Goal: Check status: Check status

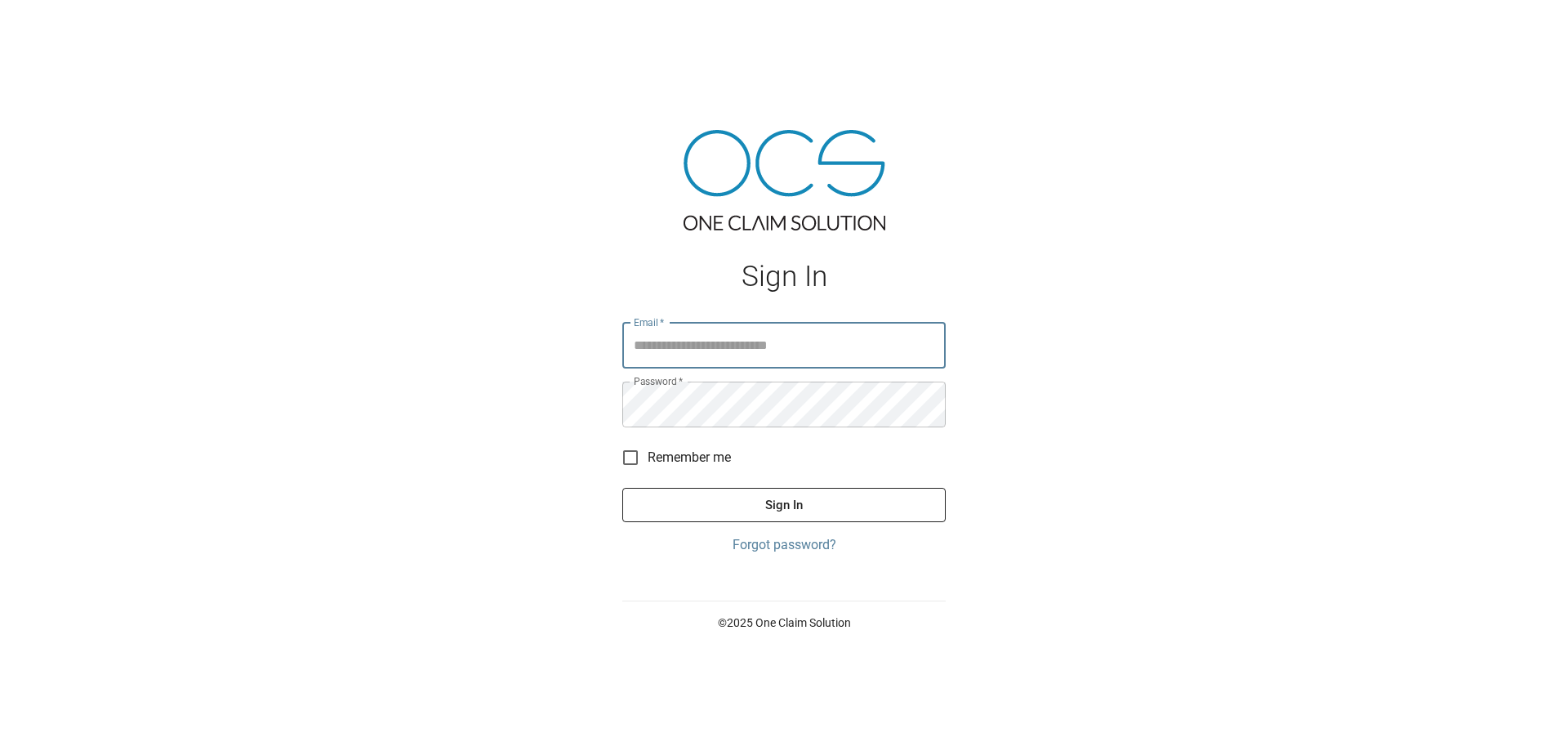
click at [712, 354] on input "Email   *" at bounding box center [784, 345] width 323 height 46
type input "**********"
click at [791, 509] on button "Sign In" at bounding box center [784, 505] width 323 height 34
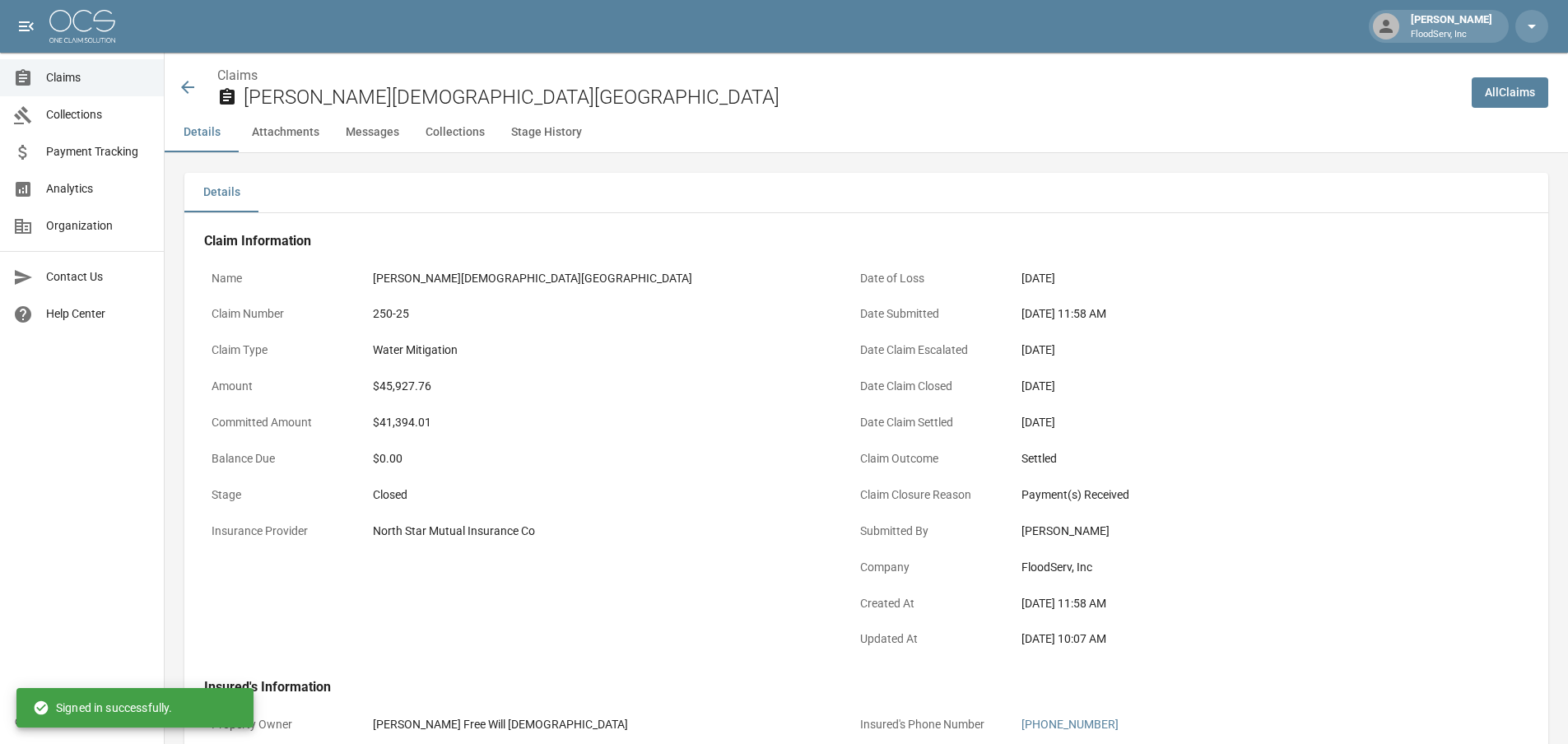
click at [101, 80] on span "Claims" at bounding box center [98, 77] width 105 height 17
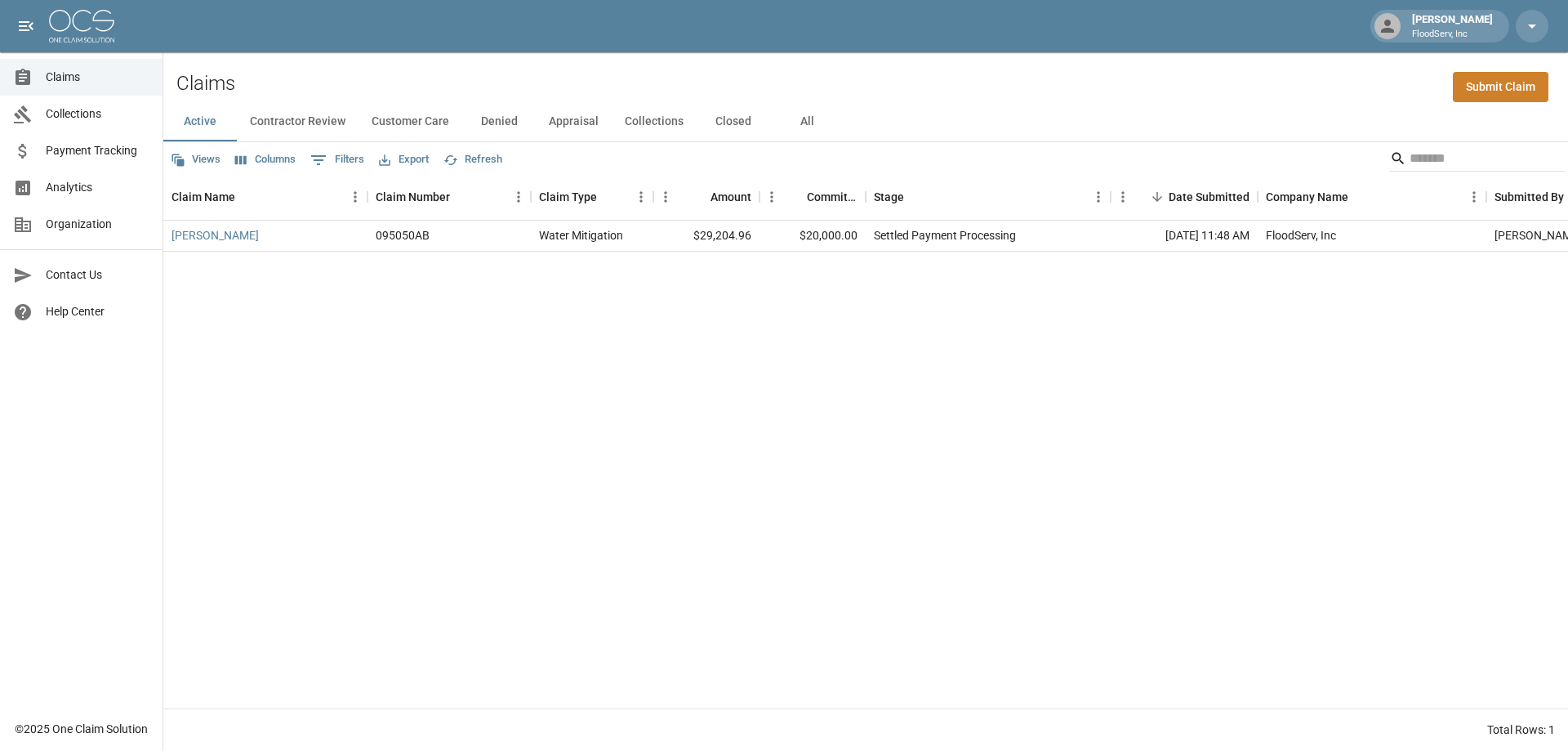
click at [730, 121] on button "Closed" at bounding box center [733, 121] width 73 height 39
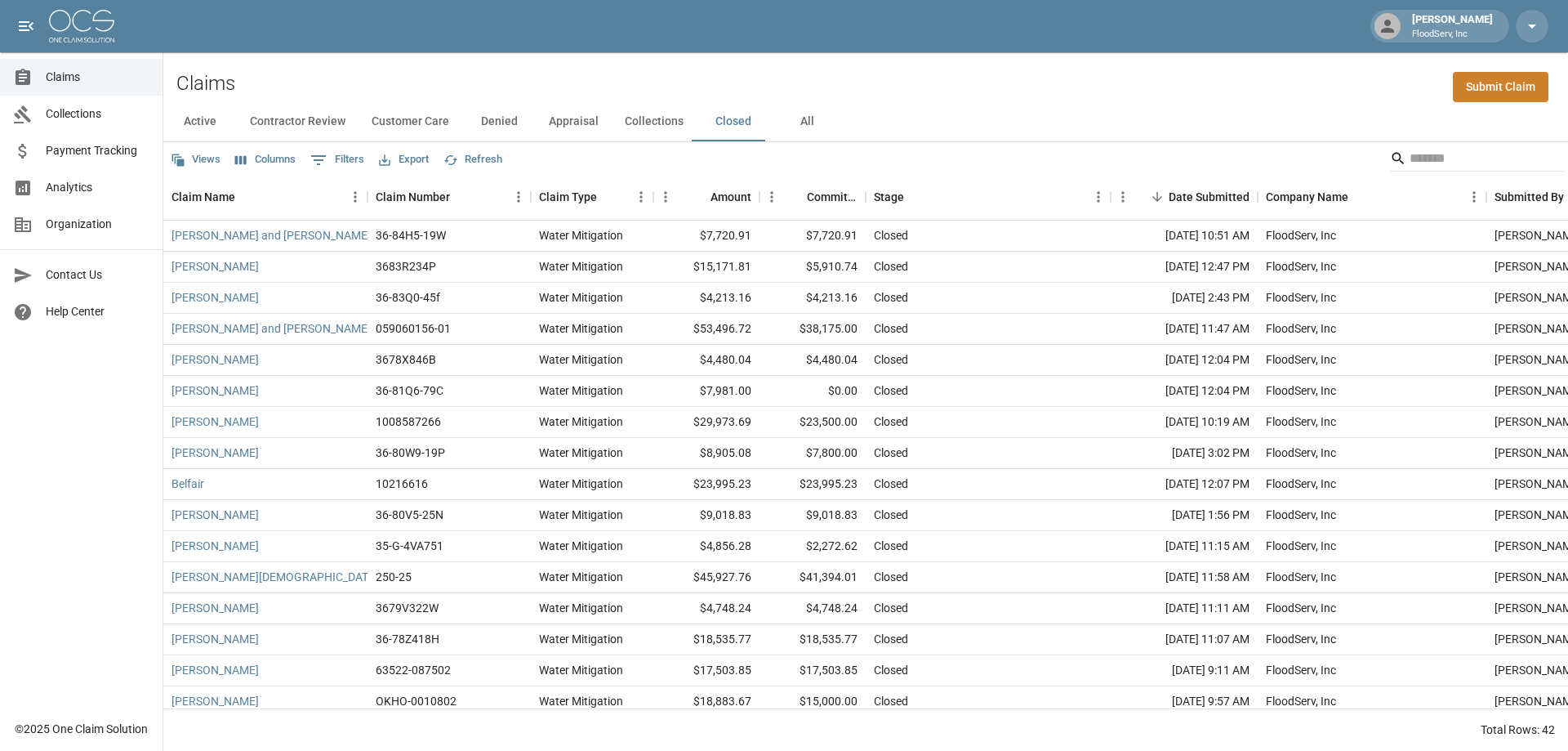
click at [112, 78] on span "Claims" at bounding box center [97, 77] width 104 height 17
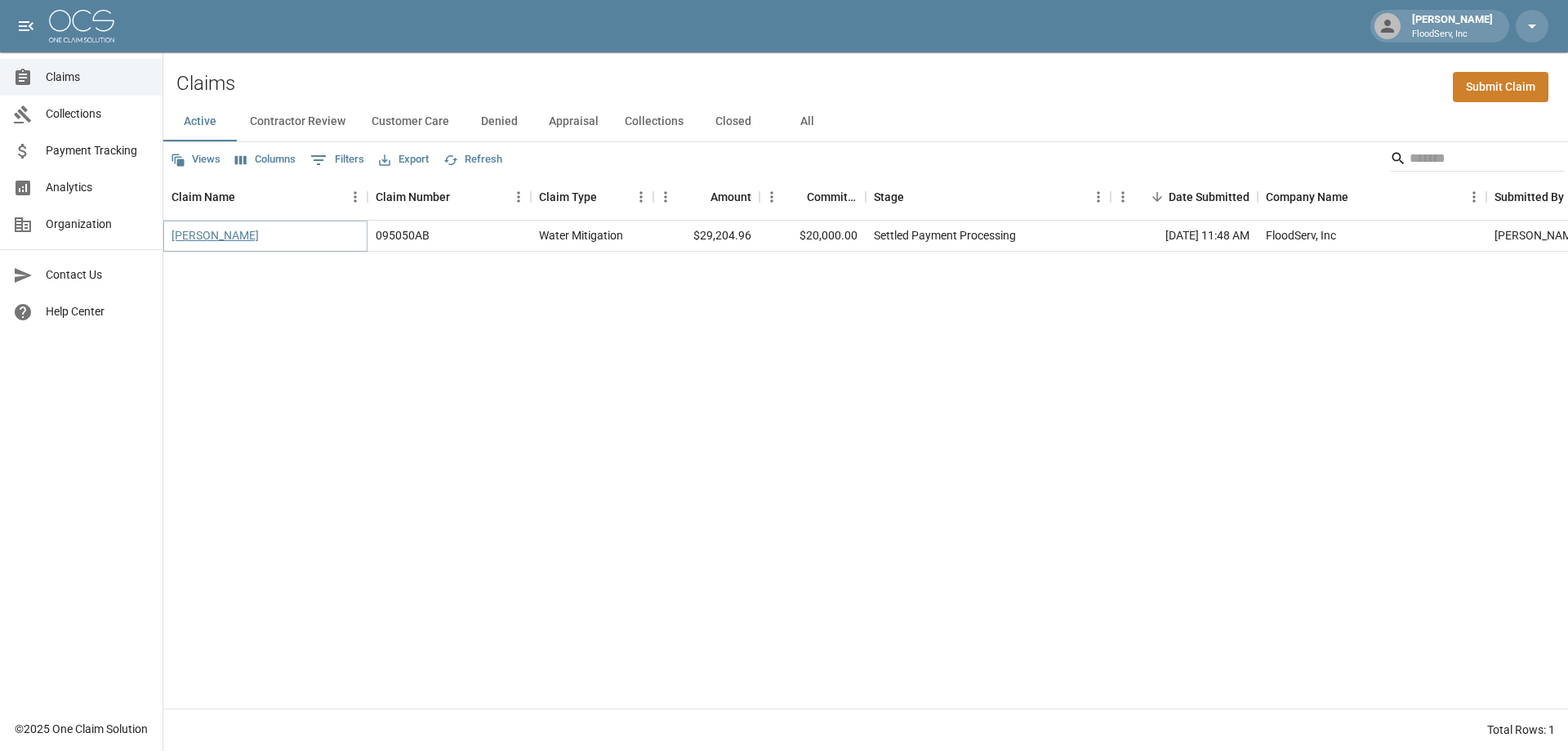
click at [222, 236] on link "[PERSON_NAME]" at bounding box center [215, 236] width 88 height 16
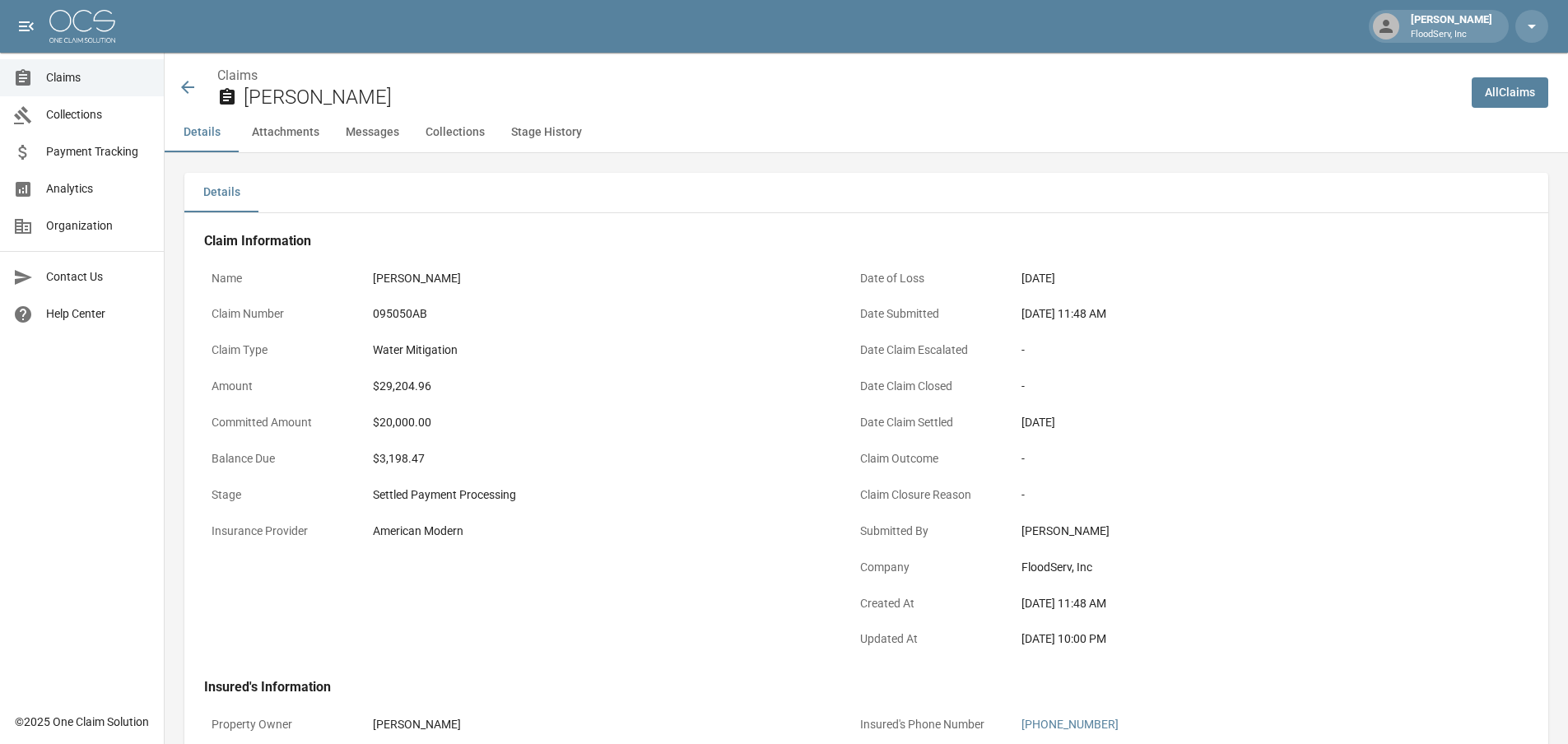
click at [90, 76] on span "Claims" at bounding box center [98, 77] width 105 height 17
